Goal: Information Seeking & Learning: Check status

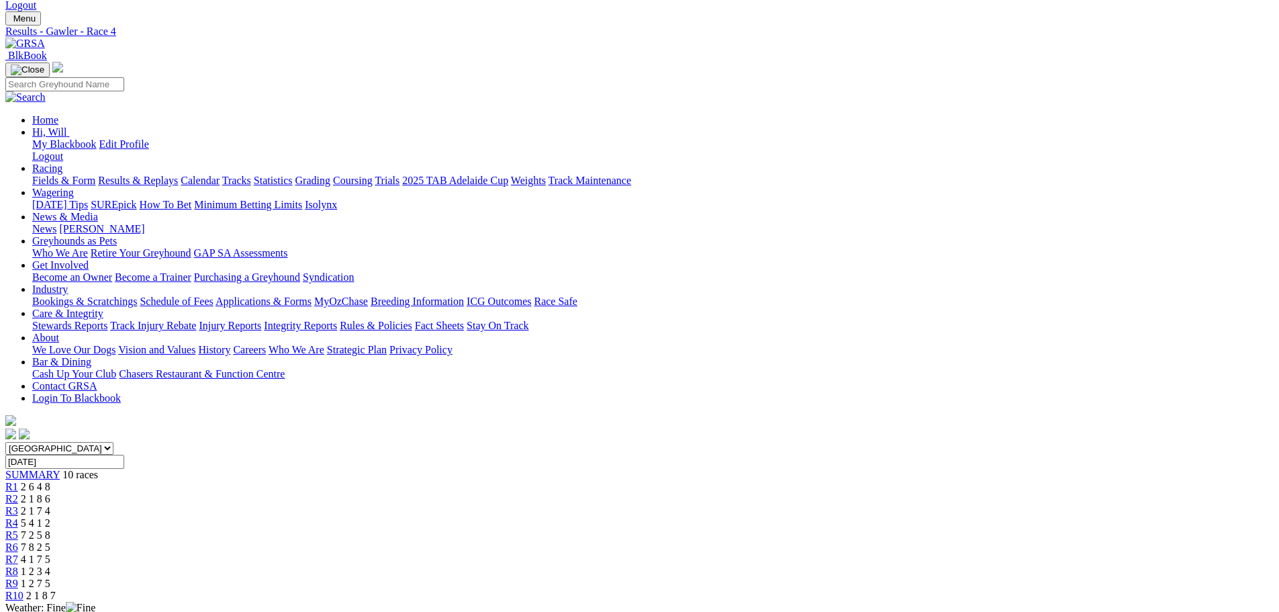
scroll to position [134, 0]
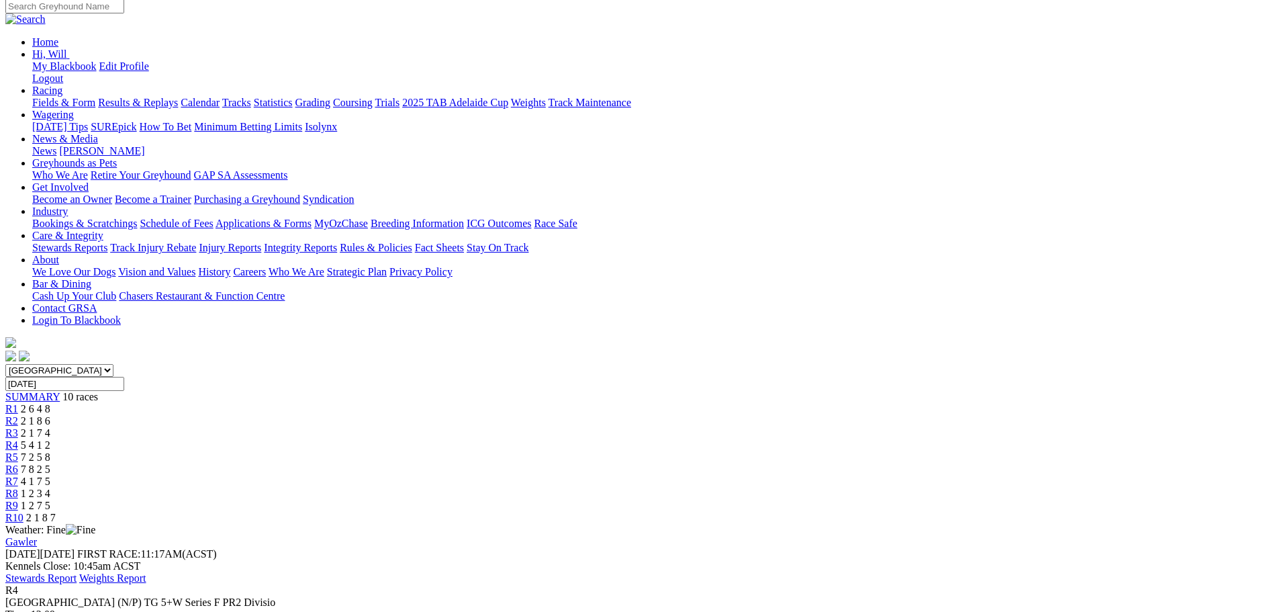
click at [50, 451] on span "7 2 5 8" at bounding box center [36, 456] width 30 height 11
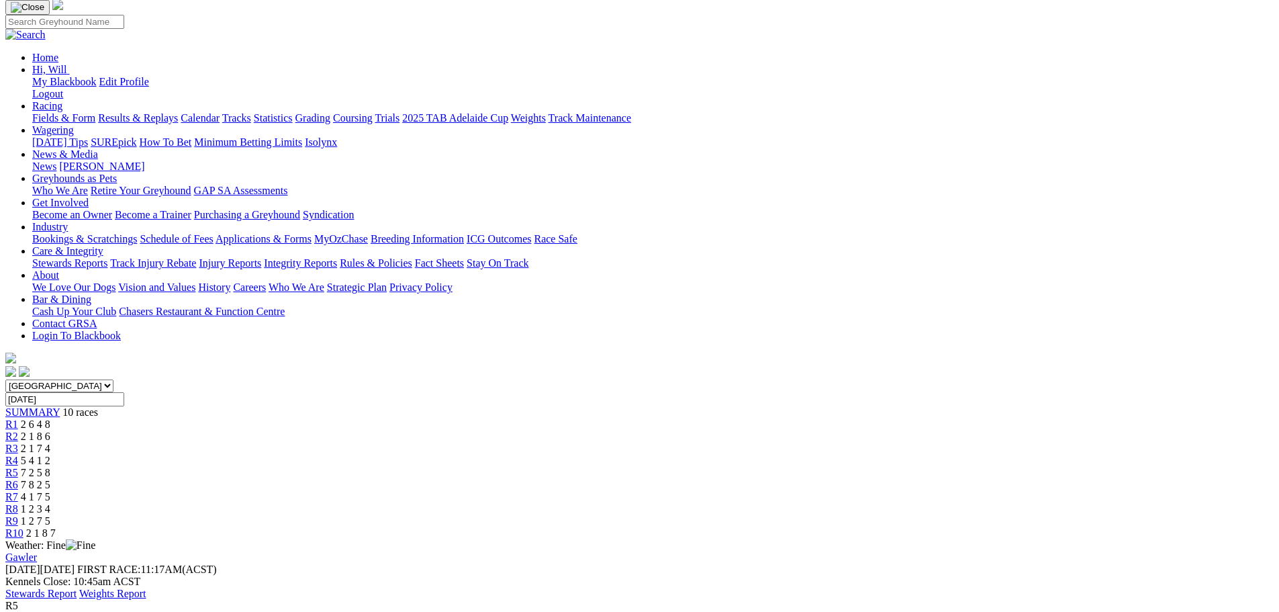
scroll to position [184, 0]
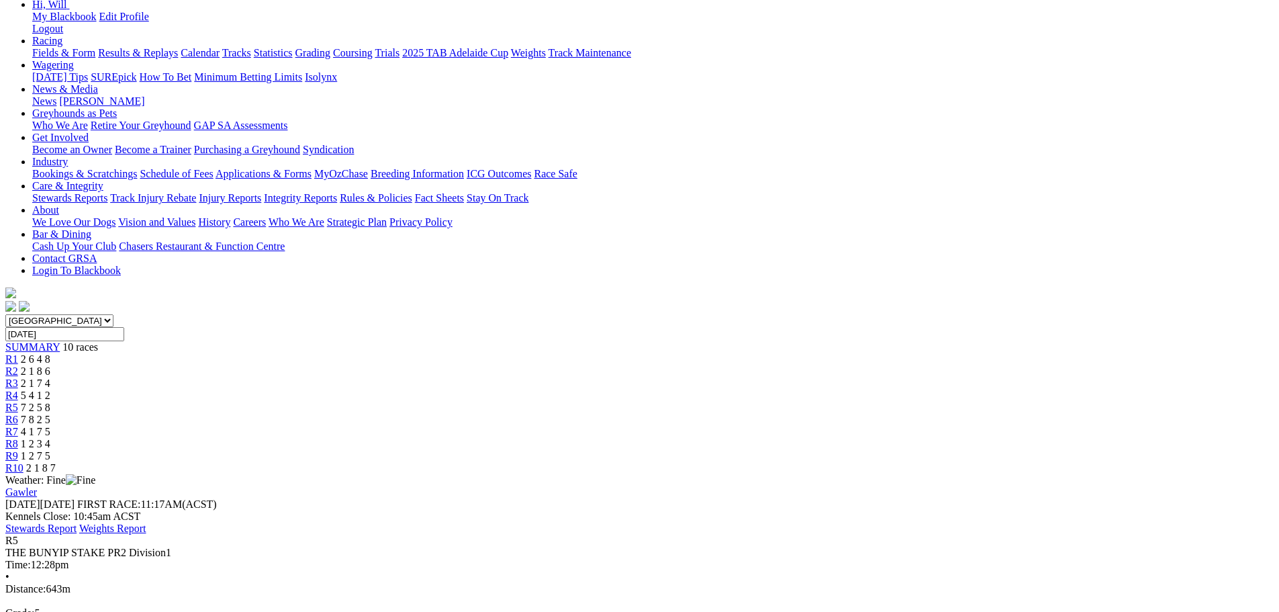
drag, startPoint x: 837, startPoint y: 417, endPoint x: 796, endPoint y: 567, distance: 155.9
